Goal: Task Accomplishment & Management: Use online tool/utility

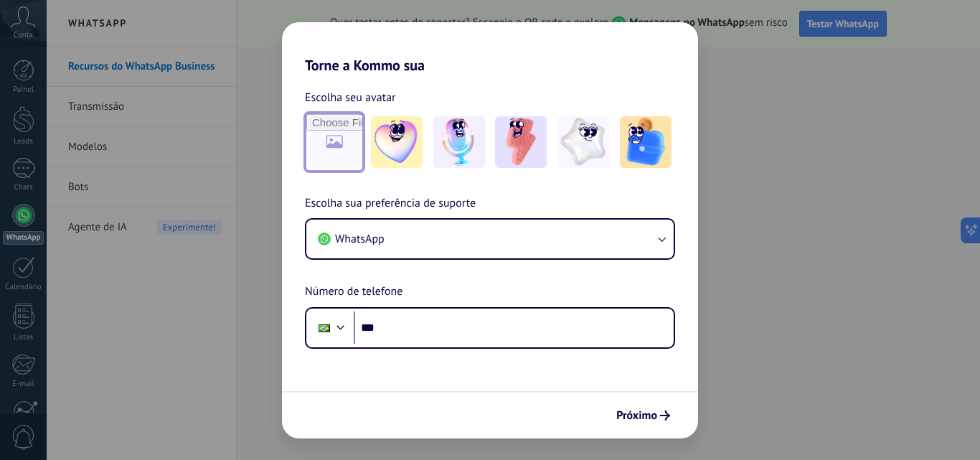
click at [331, 135] on input "file" at bounding box center [334, 142] width 56 height 56
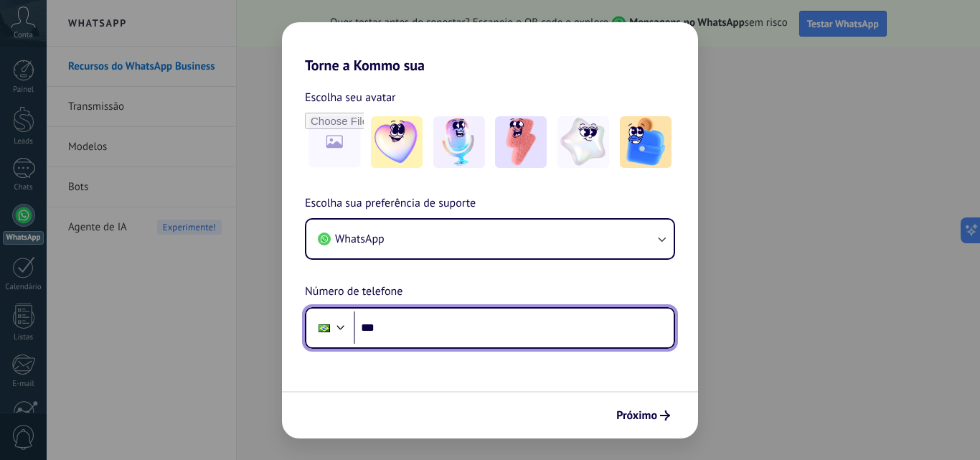
click at [432, 313] on input "***" at bounding box center [514, 327] width 320 height 33
type input "**********"
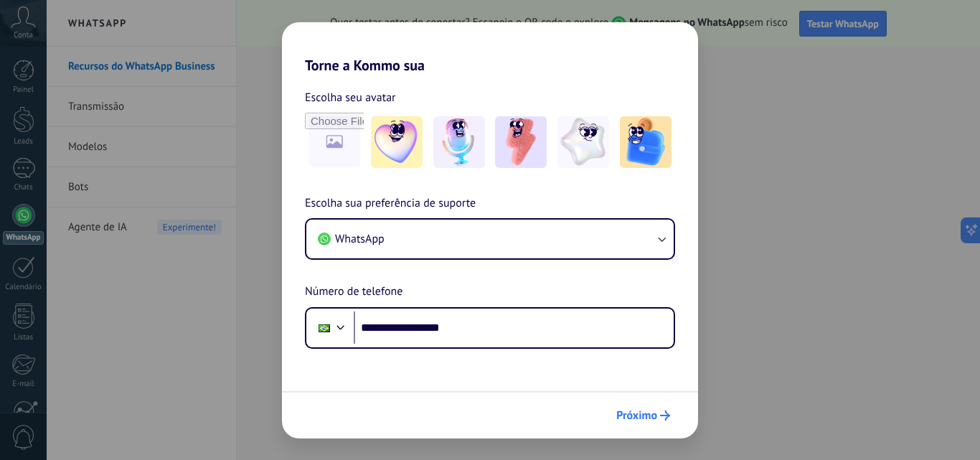
click at [627, 411] on span "Próximo" at bounding box center [636, 415] width 41 height 10
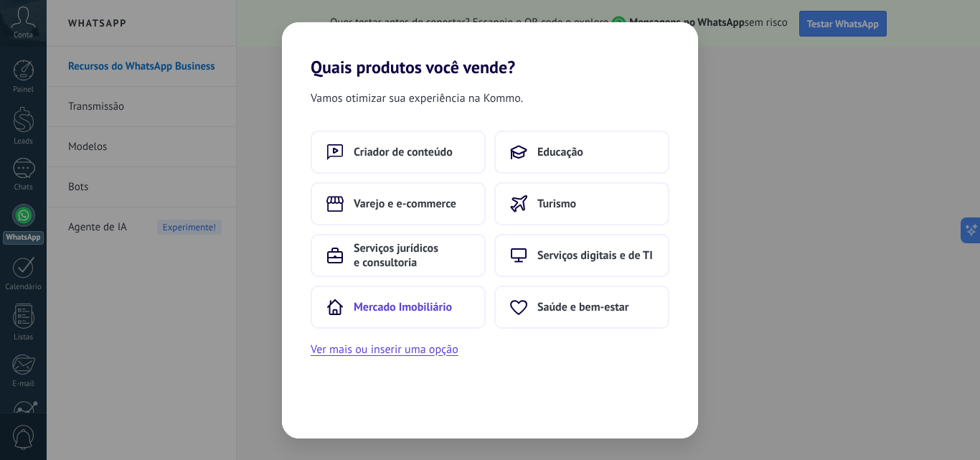
click at [394, 303] on span "Mercado Imobiliário" at bounding box center [403, 307] width 98 height 14
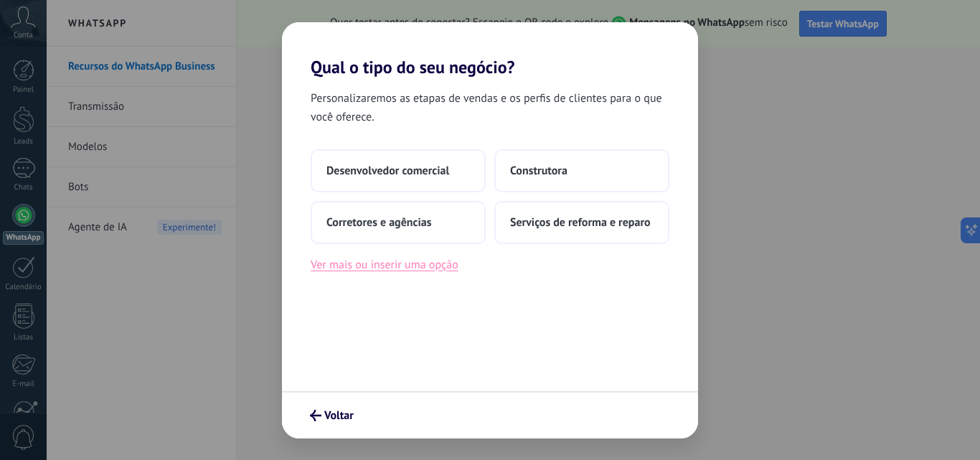
click at [394, 269] on button "Ver mais ou inserir uma opção" at bounding box center [384, 264] width 148 height 19
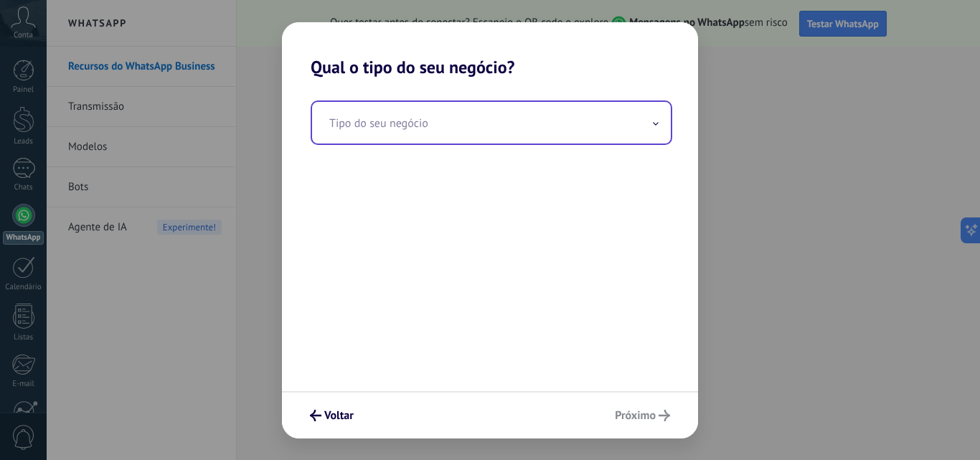
click at [519, 127] on input "text" at bounding box center [491, 123] width 359 height 42
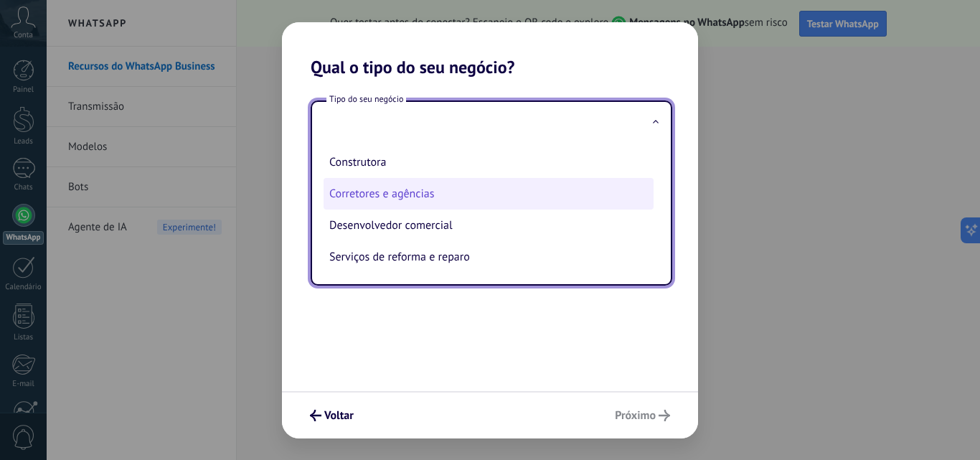
click at [526, 188] on li "Corretores e agências" at bounding box center [488, 194] width 330 height 32
type input "**********"
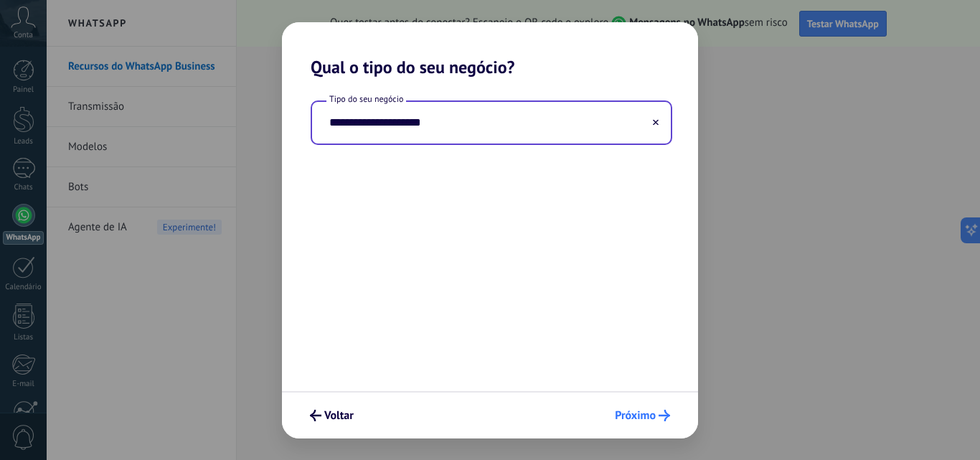
click at [637, 415] on span "Próximo" at bounding box center [635, 415] width 41 height 10
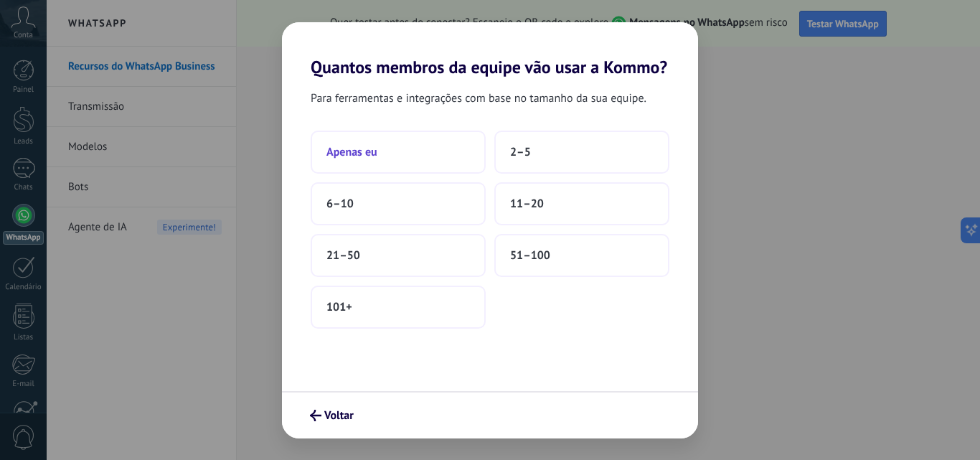
click at [383, 154] on button "Apenas eu" at bounding box center [397, 152] width 175 height 43
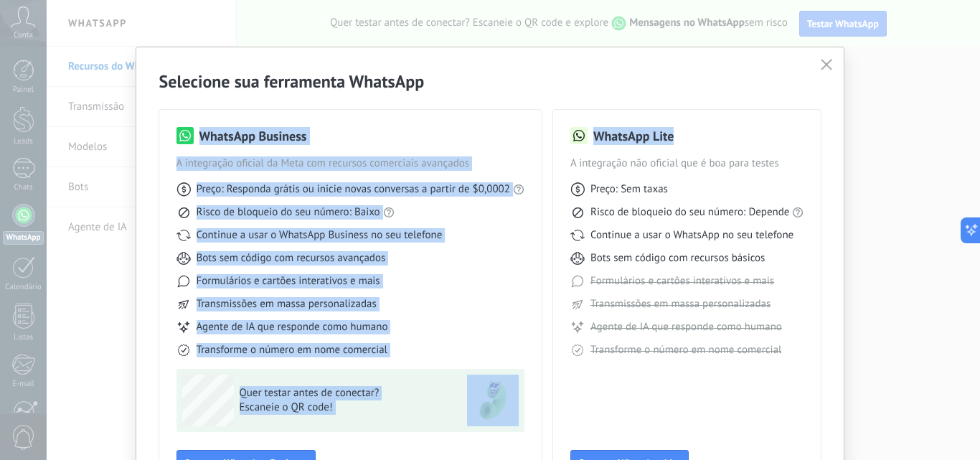
drag, startPoint x: 972, startPoint y: 77, endPoint x: 972, endPoint y: 100, distance: 23.0
click at [972, 100] on div "Selecione sua ferramenta WhatsApp WhatsApp Business A integração oficial da Met…" at bounding box center [490, 230] width 980 height 460
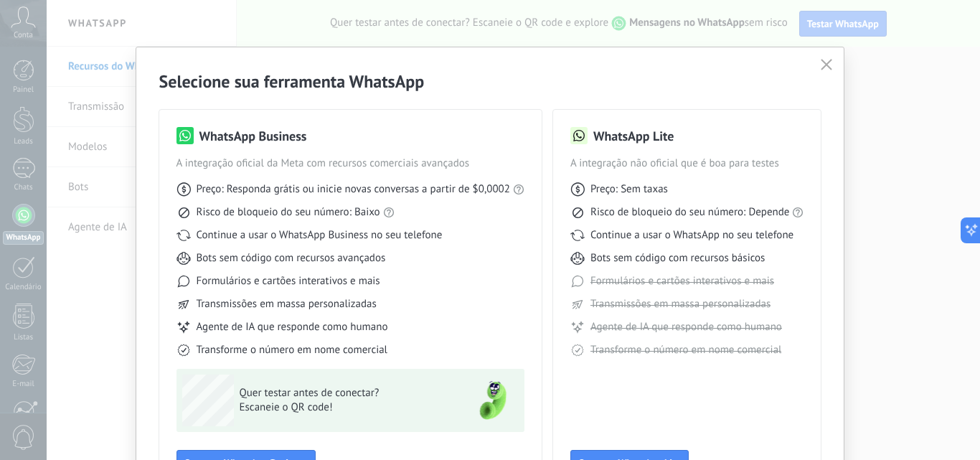
click at [790, 158] on span "A integração não oficial que é boa para testes" at bounding box center [687, 163] width 234 height 14
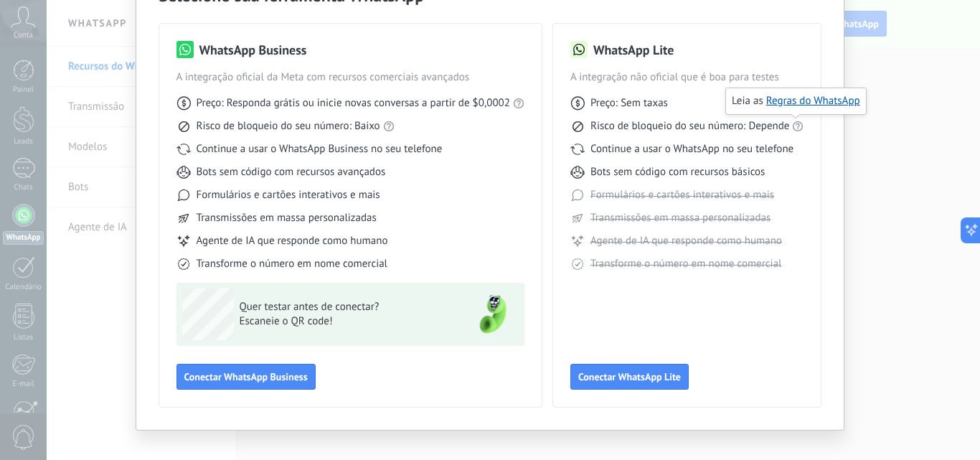
scroll to position [103, 0]
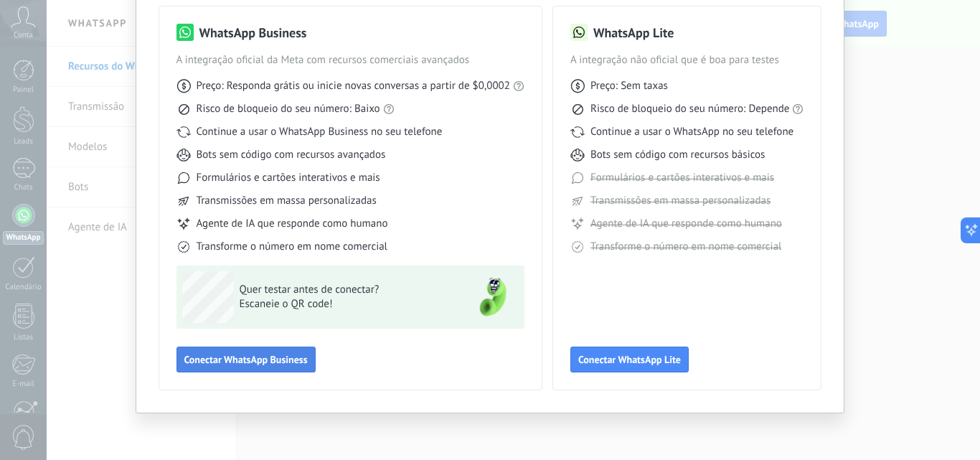
click at [299, 361] on span "Conectar WhatsApp Business" at bounding box center [245, 359] width 123 height 10
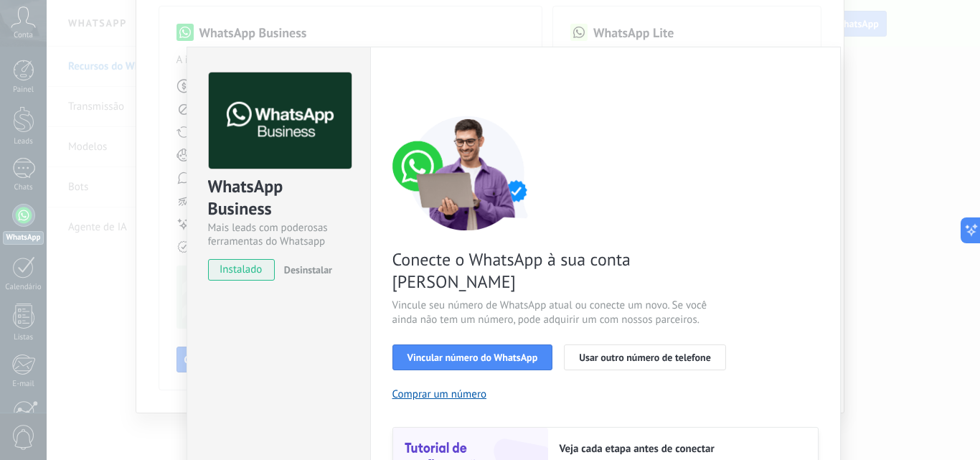
click at [427, 400] on div "Conecte o WhatsApp à sua conta Kommo Vincule seu número de WhatsApp atual ou co…" at bounding box center [605, 328] width 426 height 426
click at [455, 344] on button "Vincular número do WhatsApp" at bounding box center [472, 357] width 161 height 26
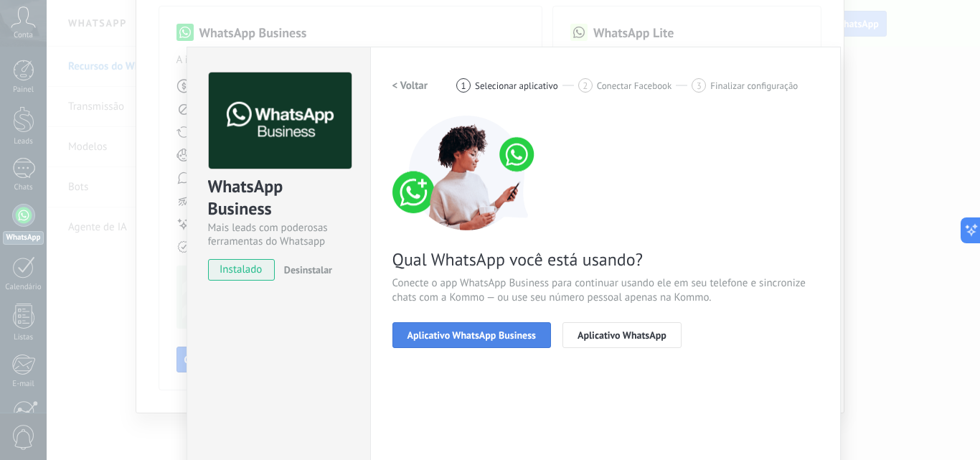
click at [507, 331] on span "Aplicativo WhatsApp Business" at bounding box center [471, 335] width 128 height 10
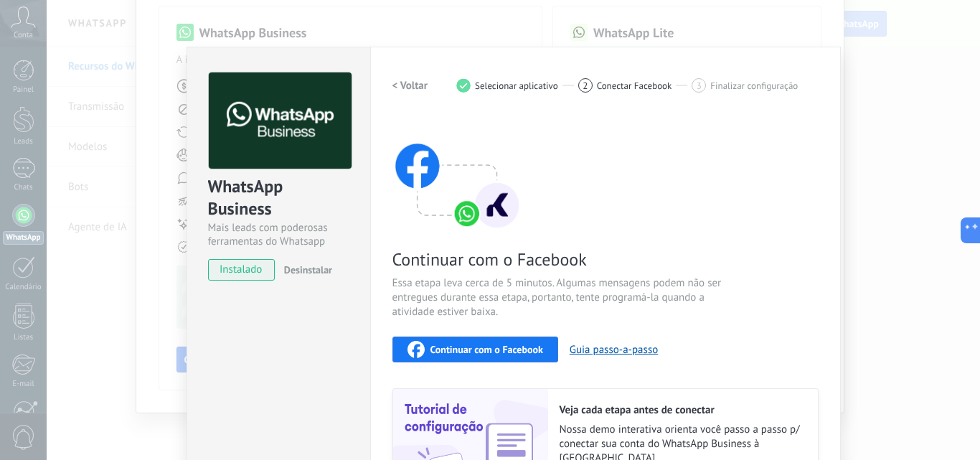
click at [532, 344] on span "Continuar com o Facebook" at bounding box center [486, 349] width 113 height 10
click at [522, 346] on span "Continuar com o Facebook" at bounding box center [486, 349] width 113 height 10
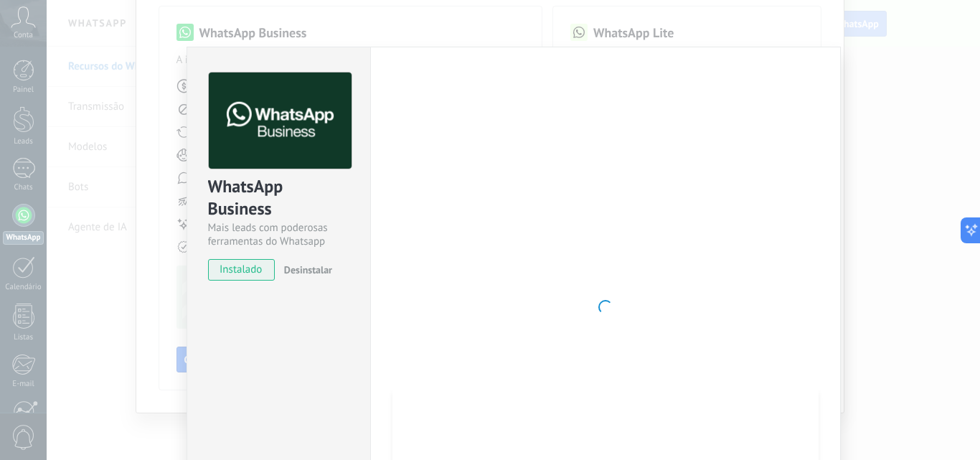
click at [234, 269] on span "instalado" at bounding box center [241, 270] width 65 height 22
click at [510, 156] on div at bounding box center [605, 306] width 426 height 469
